Goal: Task Accomplishment & Management: Manage account settings

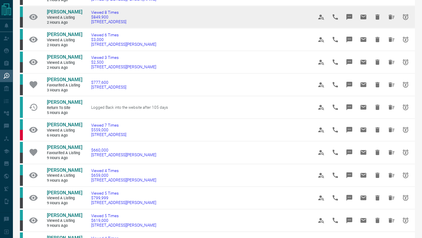
scroll to position [161, 0]
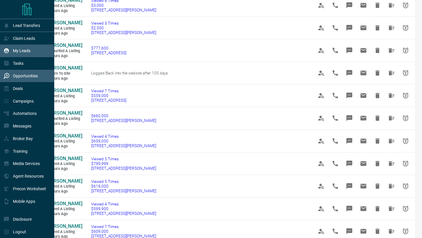
click at [9, 53] on icon at bounding box center [7, 51] width 6 height 6
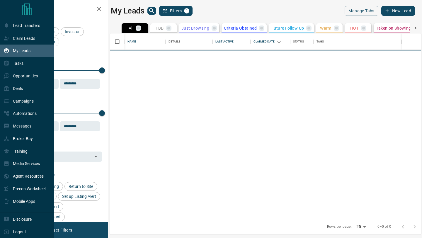
scroll to position [186, 312]
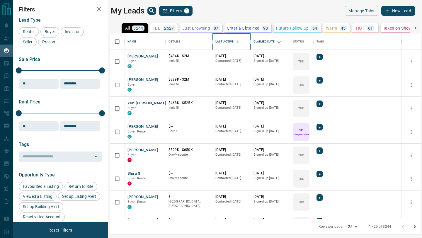
click at [229, 41] on div "Last Active" at bounding box center [225, 41] width 18 height 16
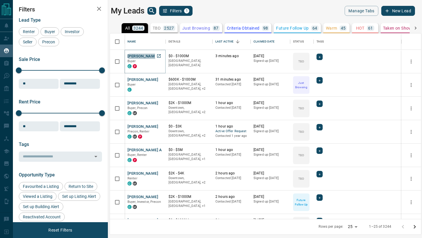
click at [145, 57] on button "[PERSON_NAME]" at bounding box center [143, 57] width 31 height 6
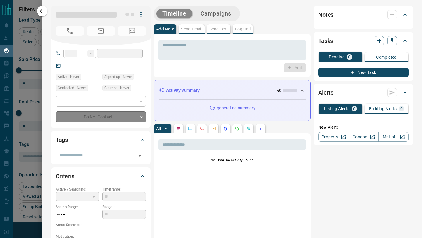
type input "**"
type input "**********"
type input "**"
type input "*******"
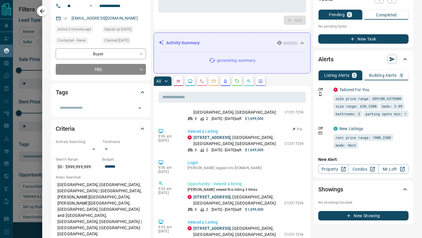
scroll to position [451, 0]
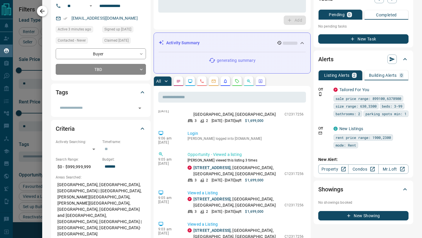
click at [44, 10] on icon "button" at bounding box center [42, 11] width 7 height 7
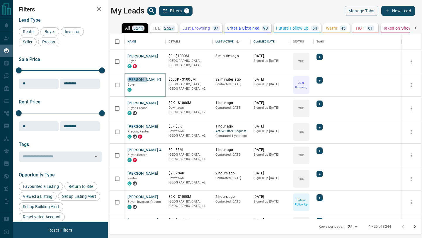
click at [137, 79] on button "[PERSON_NAME]" at bounding box center [143, 80] width 31 height 6
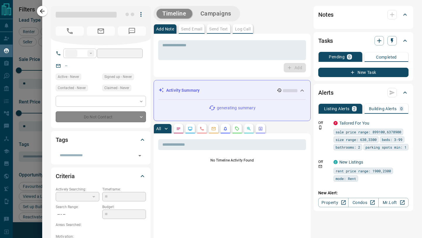
type input "**"
type input "**********"
type input "*"
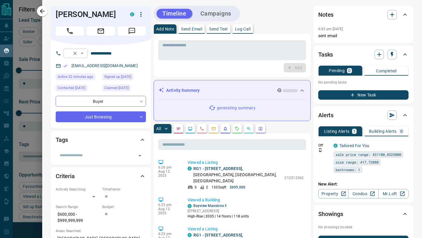
drag, startPoint x: 43, startPoint y: 9, endPoint x: 88, endPoint y: 55, distance: 64.1
click at [43, 9] on icon "button" at bounding box center [42, 11] width 7 height 7
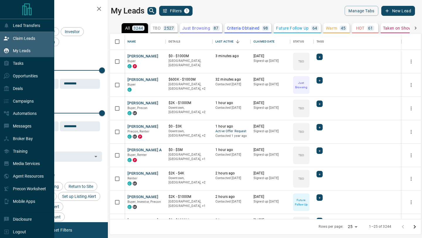
click at [12, 39] on div "Claim Leads" at bounding box center [20, 38] width 32 height 10
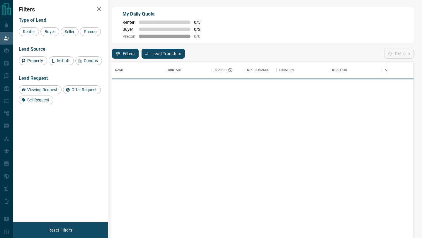
scroll to position [181, 302]
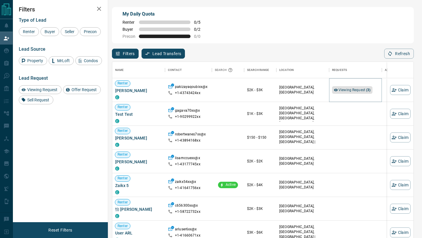
click at [343, 90] on span "Viewing Request ( 3 )" at bounding box center [355, 90] width 32 height 4
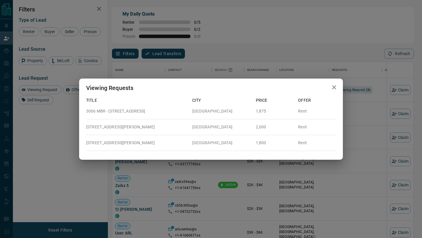
click at [336, 89] on icon "button" at bounding box center [334, 87] width 7 height 7
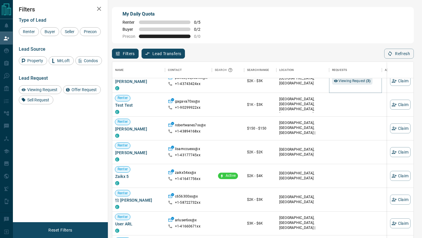
scroll to position [0, 0]
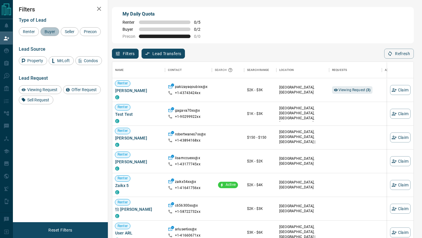
click at [51, 33] on span "Buyer" at bounding box center [50, 31] width 15 height 5
click at [68, 33] on span "Seller" at bounding box center [70, 31] width 14 height 5
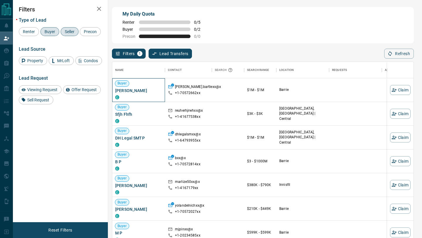
drag, startPoint x: 154, startPoint y: 91, endPoint x: 114, endPoint y: 91, distance: 39.9
click at [114, 91] on div "Buyer [PERSON_NAME] C" at bounding box center [138, 90] width 53 height 24
copy span "[PERSON_NAME]"
click at [258, 39] on div "My Daily Quota Renter 0 / 5 Buyer 0 / 2 Precon 0 / 0" at bounding box center [263, 25] width 302 height 36
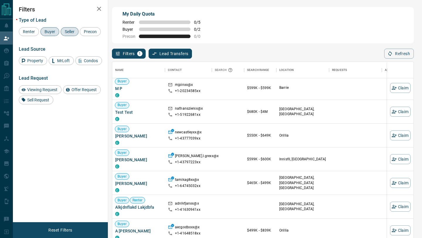
scroll to position [146, 0]
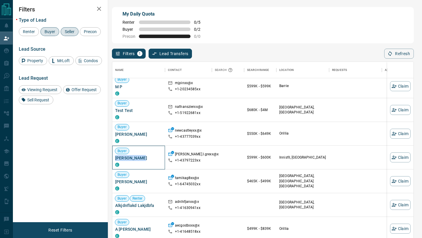
drag, startPoint x: 139, startPoint y: 159, endPoint x: 114, endPoint y: 157, distance: 25.0
click at [114, 157] on div "Buyer [PERSON_NAME]" at bounding box center [138, 158] width 53 height 24
copy span "[PERSON_NAME]"
click at [405, 157] on button "Claim" at bounding box center [400, 158] width 21 height 10
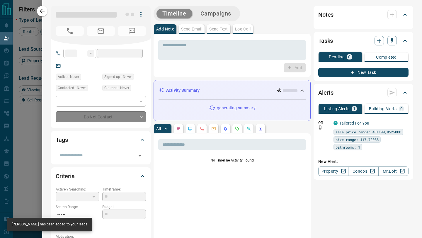
type input "**"
type input "**********"
type input "**"
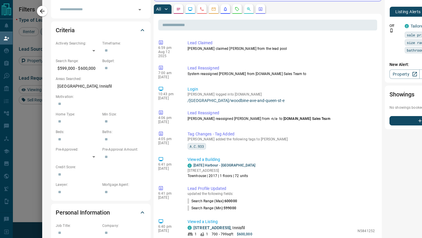
scroll to position [33, 0]
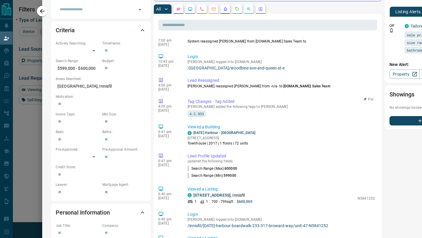
click at [203, 111] on span "A.C.933" at bounding box center [197, 114] width 14 height 6
click at [200, 111] on span "A.C.933" at bounding box center [197, 114] width 14 height 6
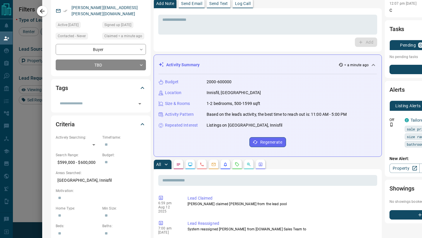
scroll to position [0, 0]
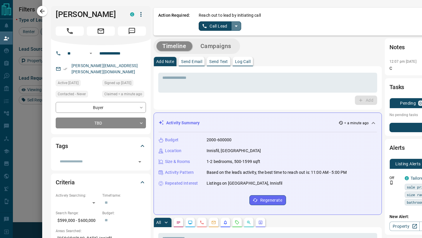
click at [237, 27] on icon "split button" at bounding box center [236, 26] width 7 height 7
click at [230, 45] on li "Log Manual Call" at bounding box center [220, 46] width 36 height 9
click at [224, 26] on button "Log Manual Call" at bounding box center [218, 25] width 39 height 9
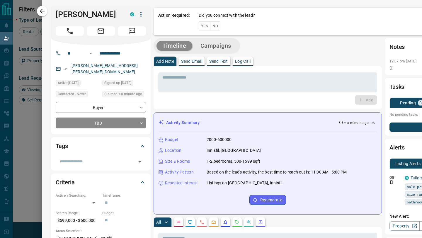
click at [217, 25] on button "No" at bounding box center [215, 25] width 10 height 9
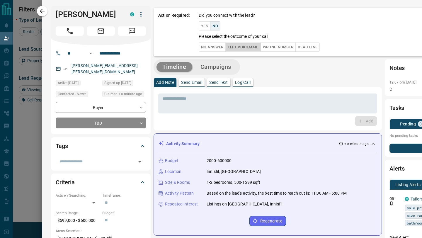
click at [235, 49] on button "Left Voicemail" at bounding box center [243, 47] width 35 height 9
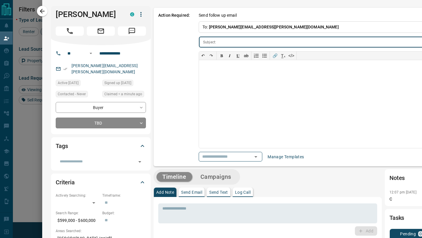
scroll to position [0, 73]
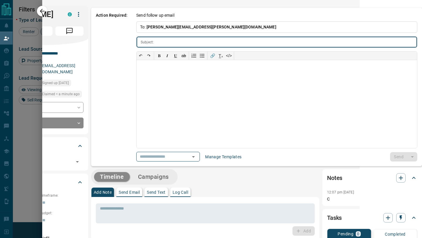
type input "**********"
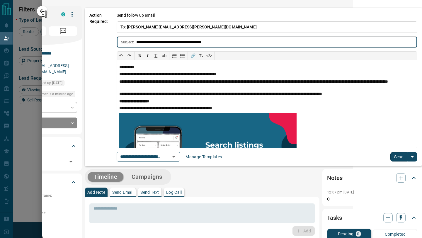
click at [400, 155] on button "Send" at bounding box center [399, 156] width 17 height 9
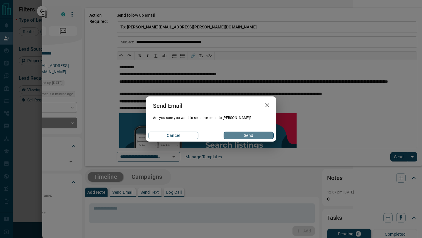
click at [245, 134] on button "Send" at bounding box center [249, 136] width 50 height 8
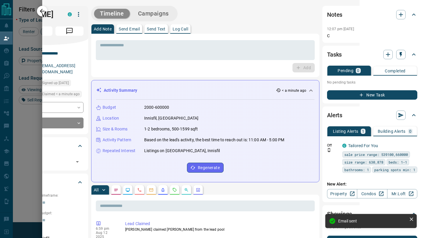
click at [42, 9] on icon "button" at bounding box center [42, 11] width 5 height 5
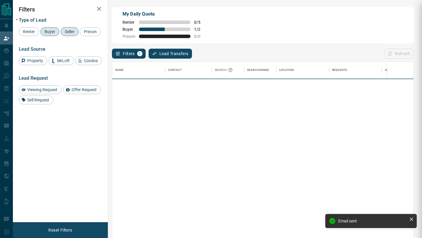
scroll to position [181, 302]
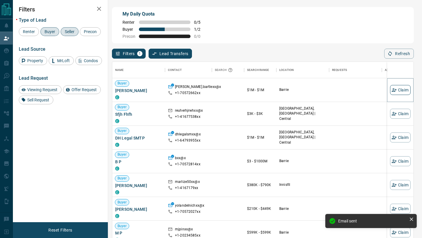
click at [399, 89] on button "Claim" at bounding box center [400, 90] width 21 height 10
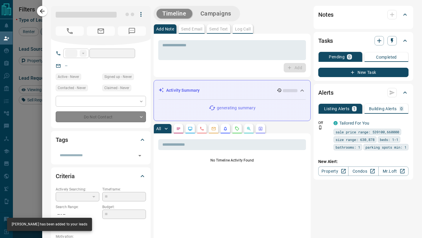
type input "**"
type input "**********"
type input "**"
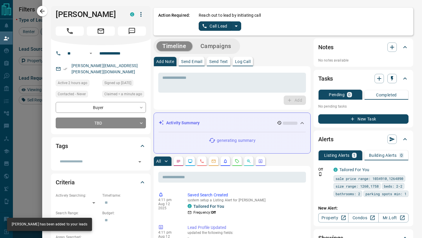
click at [236, 25] on icon "split button" at bounding box center [236, 26] width 7 height 7
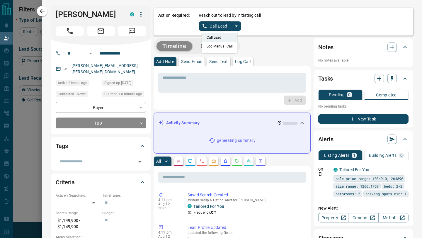
click at [227, 45] on li "Log Manual Call" at bounding box center [220, 46] width 36 height 9
click at [222, 27] on button "Log Manual Call" at bounding box center [218, 25] width 39 height 9
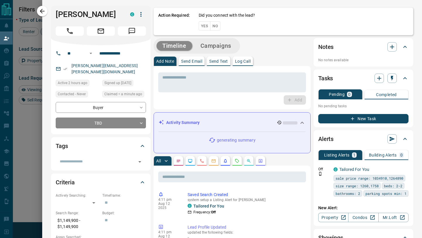
click at [216, 24] on button "No" at bounding box center [215, 25] width 10 height 9
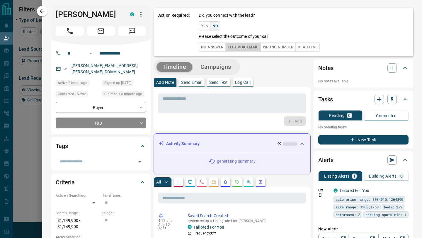
click at [232, 47] on button "Left Voicemail" at bounding box center [243, 47] width 35 height 9
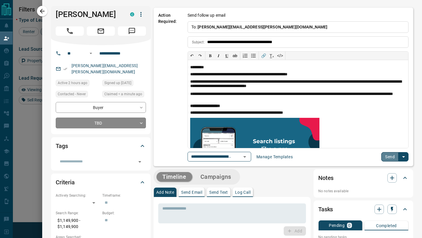
click at [389, 156] on button "Send" at bounding box center [390, 156] width 17 height 9
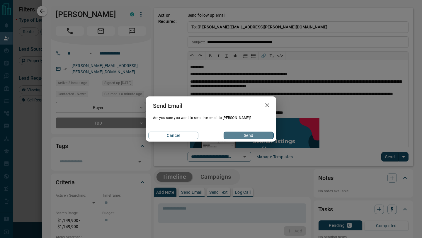
click at [258, 134] on button "Send" at bounding box center [249, 136] width 50 height 8
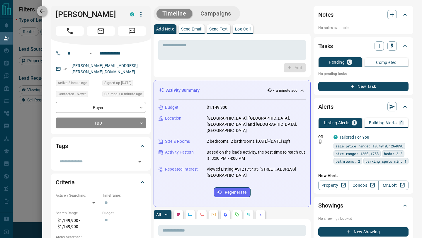
click at [41, 11] on icon "button" at bounding box center [42, 11] width 5 height 5
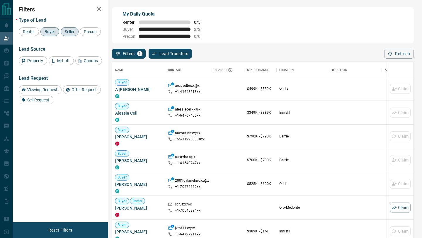
scroll to position [248, 0]
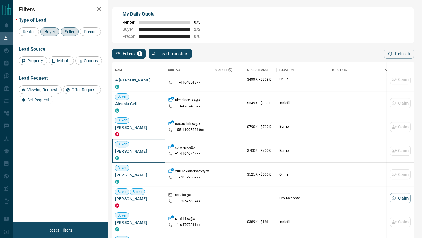
drag, startPoint x: 149, startPoint y: 152, endPoint x: 117, endPoint y: 152, distance: 32.6
click at [117, 152] on span "[PERSON_NAME]" at bounding box center [138, 151] width 47 height 6
click at [146, 152] on span "[PERSON_NAME]" at bounding box center [138, 151] width 47 height 6
click at [149, 154] on span "[PERSON_NAME]" at bounding box center [138, 151] width 47 height 6
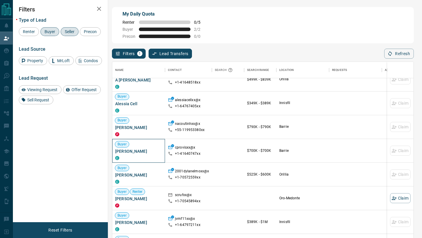
drag, startPoint x: 149, startPoint y: 151, endPoint x: 116, endPoint y: 151, distance: 32.9
click at [116, 151] on span "[PERSON_NAME]" at bounding box center [138, 151] width 47 height 6
copy span "[PERSON_NAME]"
